Goal: Navigation & Orientation: Find specific page/section

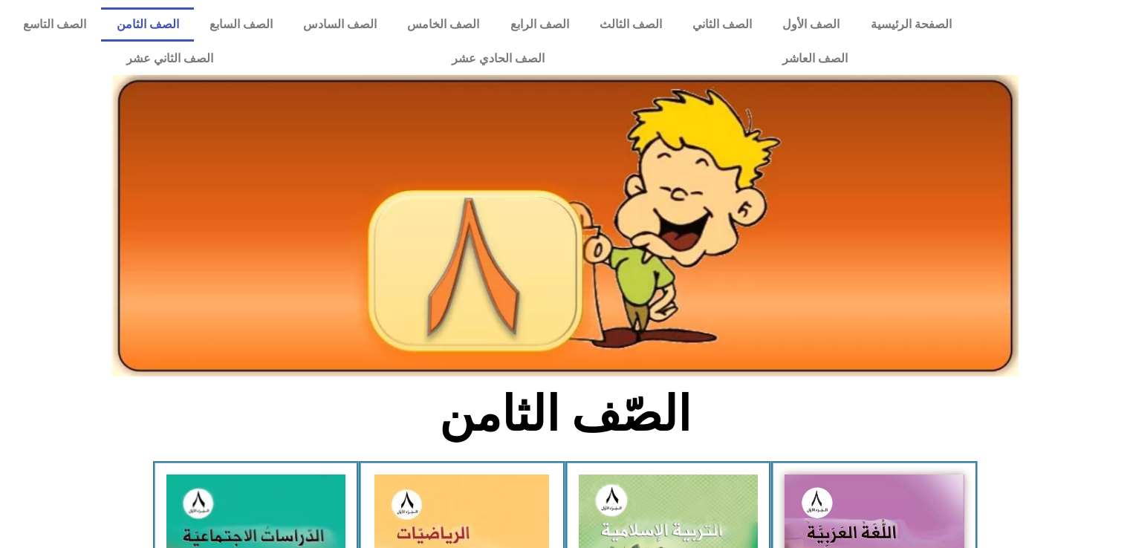
scroll to position [300, 0]
click at [287, 25] on link "الصف السابع" at bounding box center [241, 24] width 94 height 34
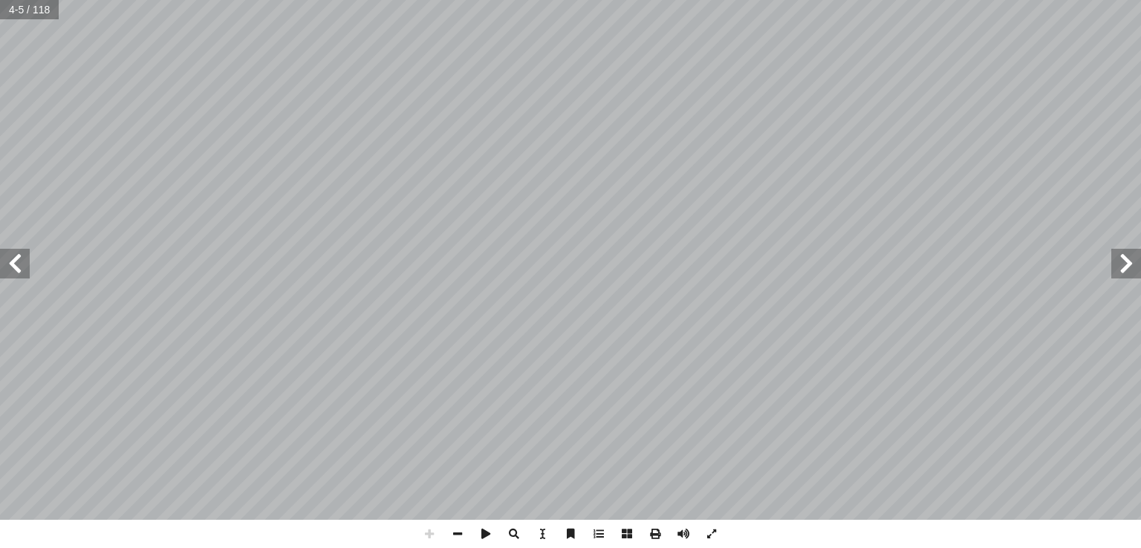
click at [802, 0] on html "الصفحة الرئيسية الصف الأول الصف الثاني الصف الثالث الصف الرابع الصف الخامس الصف…" at bounding box center [570, 67] width 1141 height 135
click at [1, 267] on span at bounding box center [15, 264] width 30 height 30
